Goal: Check status

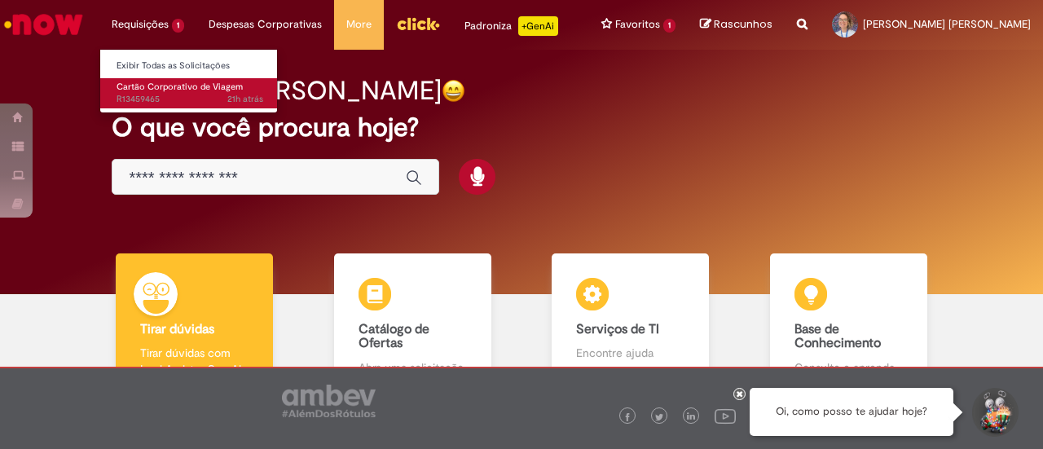
click at [153, 89] on span "Cartão Corporativo de Viagem" at bounding box center [179, 87] width 126 height 12
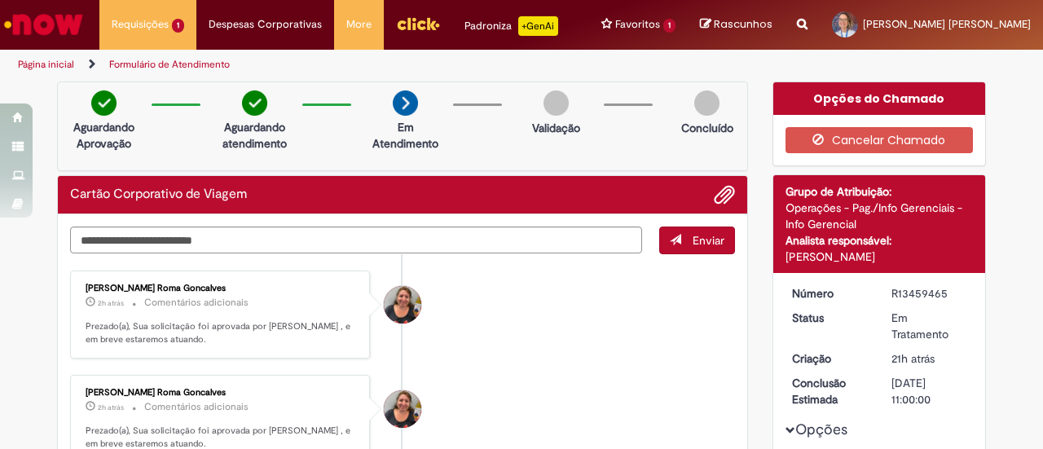
drag, startPoint x: 885, startPoint y: 288, endPoint x: 943, endPoint y: 292, distance: 58.8
click at [943, 292] on div "R13459465" at bounding box center [929, 293] width 76 height 16
copy div "R13459465"
